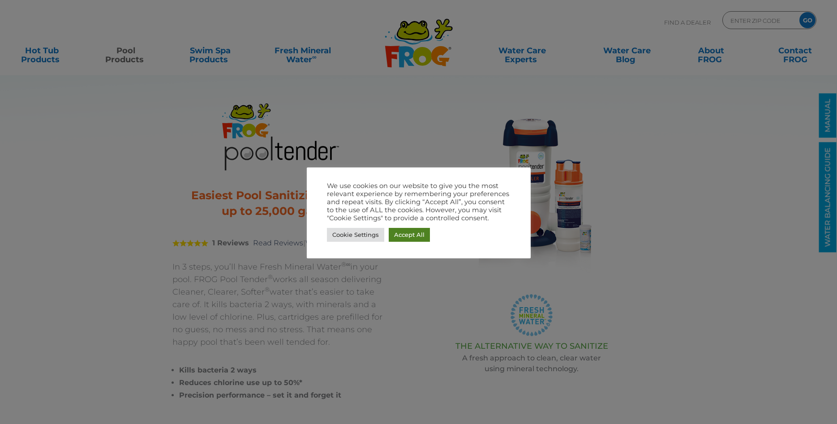
click at [418, 236] on link "Accept All" at bounding box center [409, 235] width 41 height 14
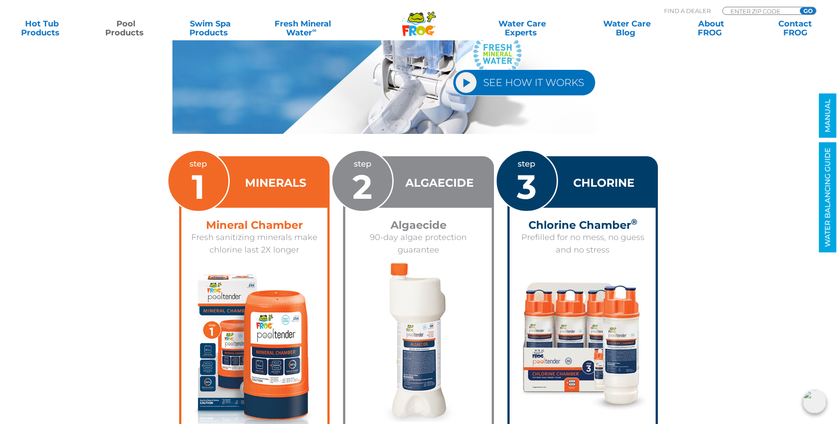
scroll to position [1143, 0]
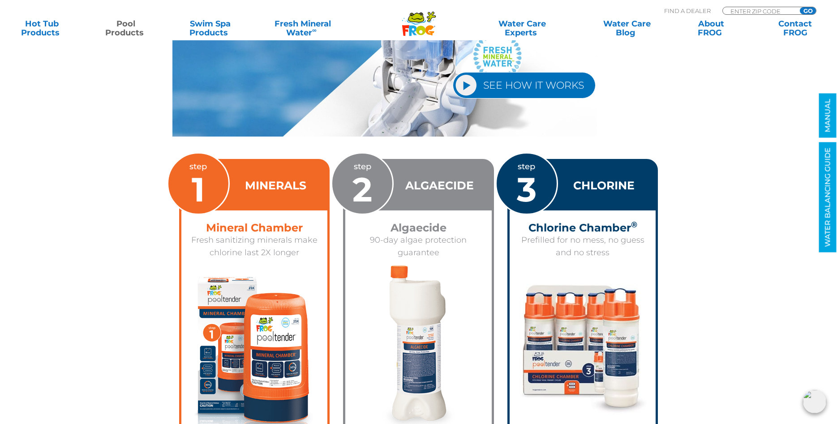
click at [564, 194] on div "CHLORINE" at bounding box center [583, 185] width 147 height 49
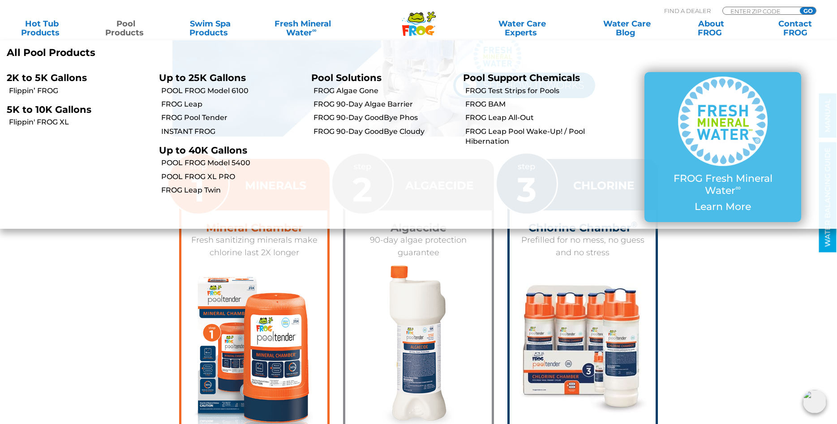
click at [41, 111] on p "5K to 10K Gallons" at bounding box center [76, 109] width 139 height 11
click at [39, 125] on link "Flippin' FROG XL" at bounding box center [80, 122] width 143 height 10
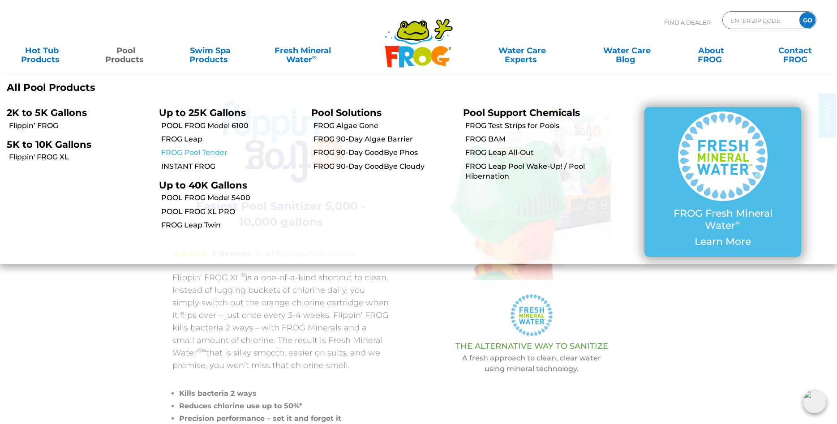
click at [204, 151] on link "FROG Pool Tender" at bounding box center [232, 153] width 143 height 10
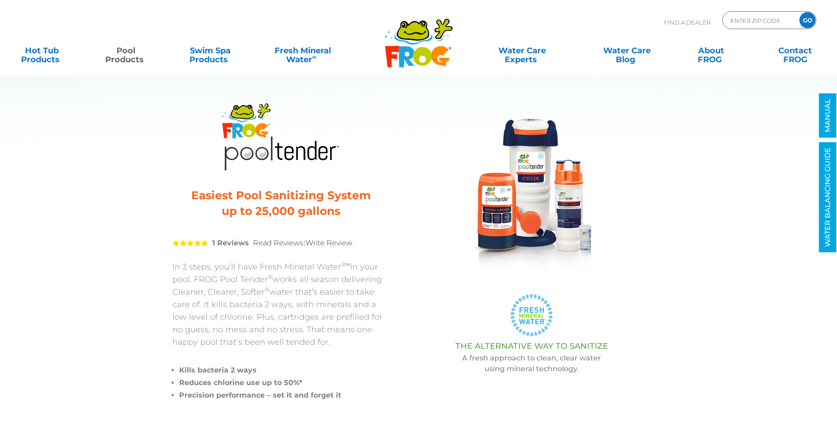
scroll to position [1143, 0]
